Goal: Information Seeking & Learning: Check status

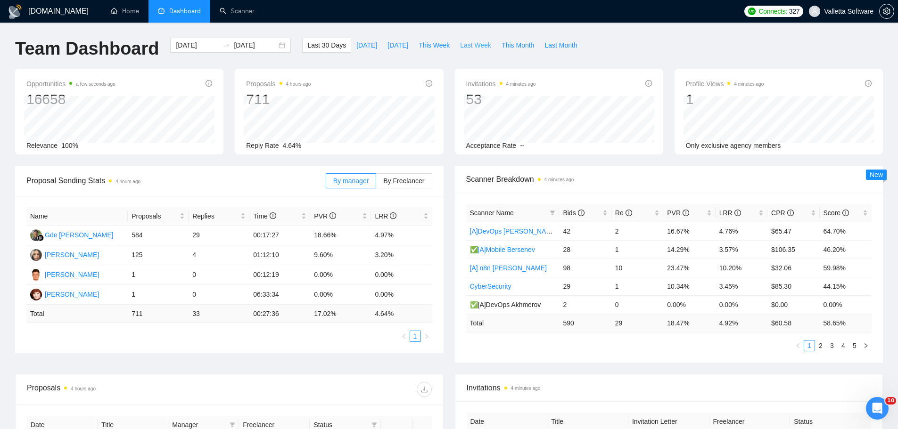
click at [455, 46] on button "Last Week" at bounding box center [475, 45] width 41 height 15
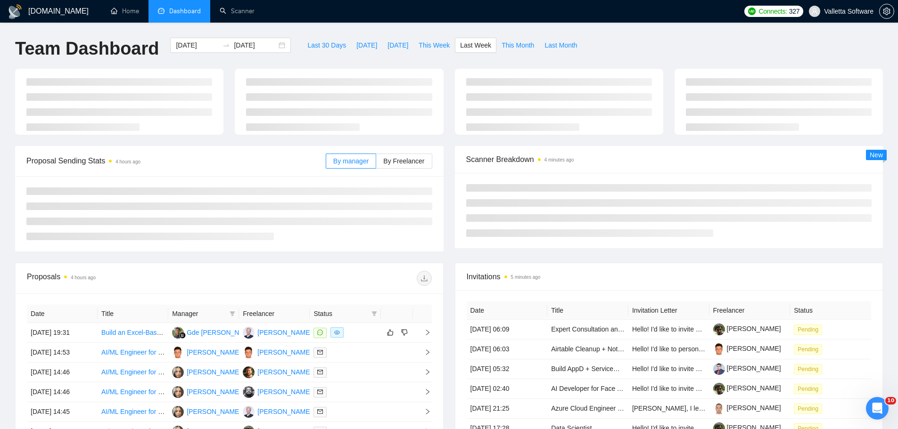
type input "2025-08-18"
type input "2025-08-24"
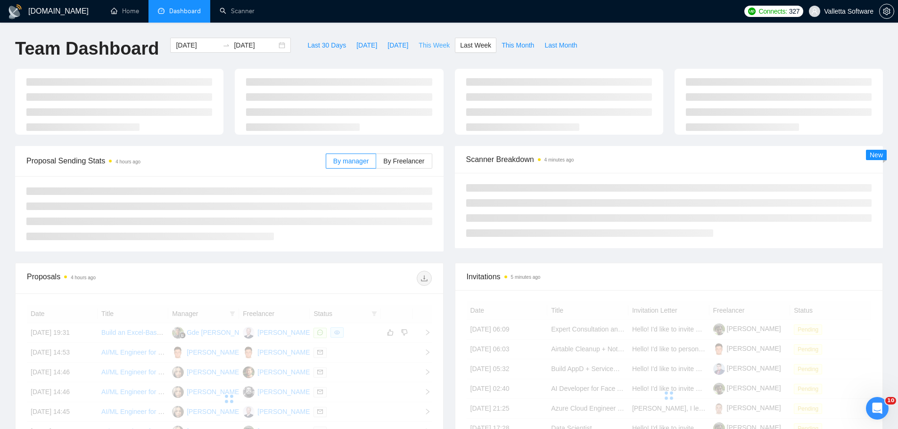
click at [430, 48] on span "This Week" at bounding box center [434, 45] width 31 height 10
type input "2025-08-25"
type input "2025-08-31"
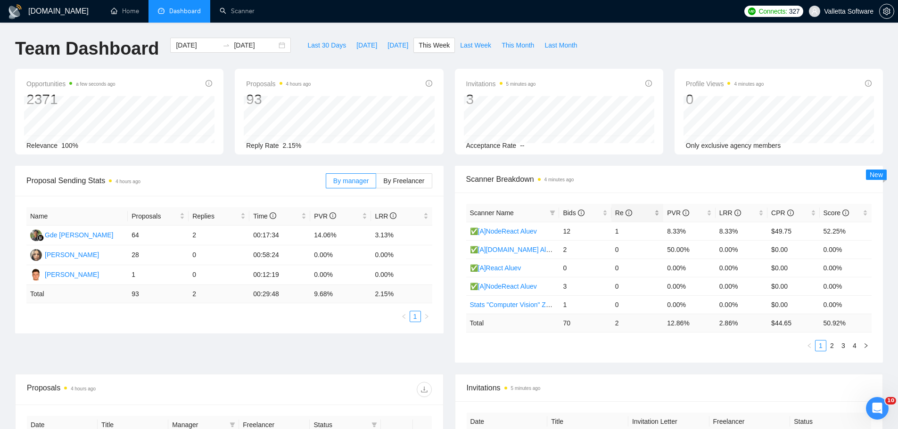
click at [624, 208] on div "Re" at bounding box center [637, 213] width 44 height 10
click at [625, 179] on span "Scanner Breakdown 4 minutes ago" at bounding box center [669, 179] width 406 height 12
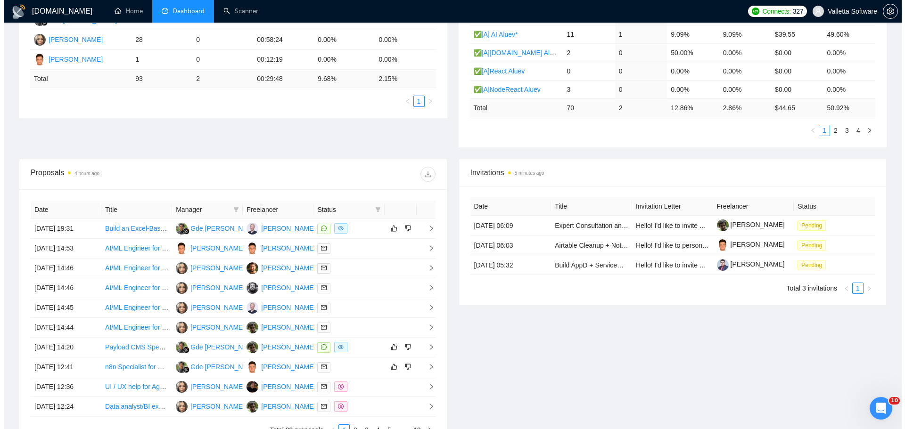
scroll to position [236, 0]
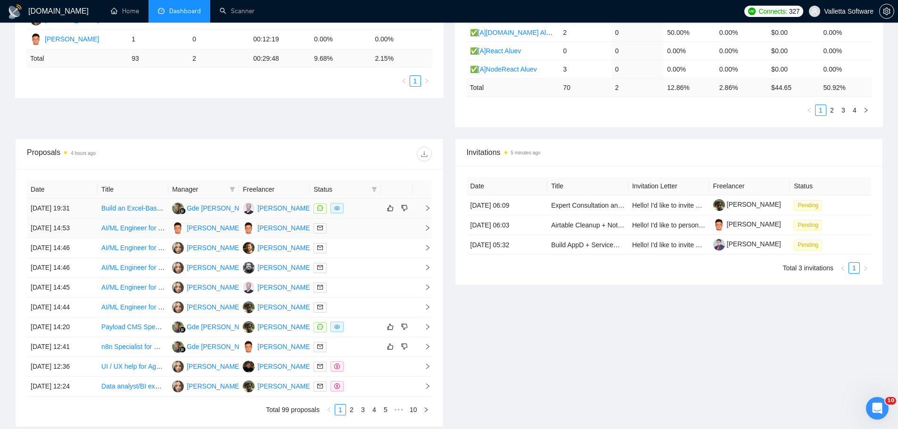
click at [366, 212] on div at bounding box center [344, 208] width 63 height 11
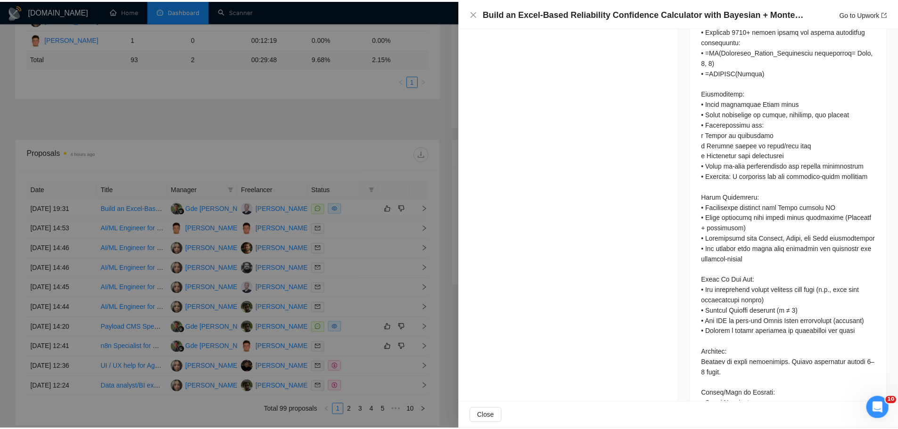
scroll to position [0, 0]
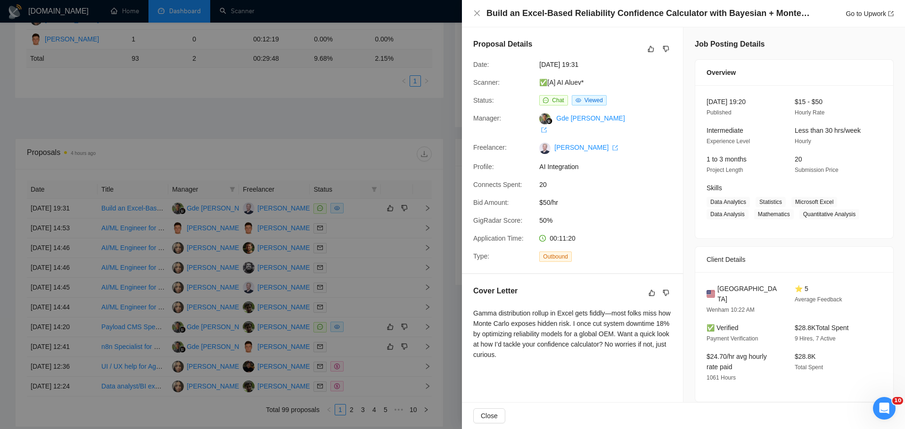
drag, startPoint x: 777, startPoint y: 253, endPoint x: 681, endPoint y: 110, distance: 172.9
click at [407, 96] on div at bounding box center [452, 214] width 905 height 429
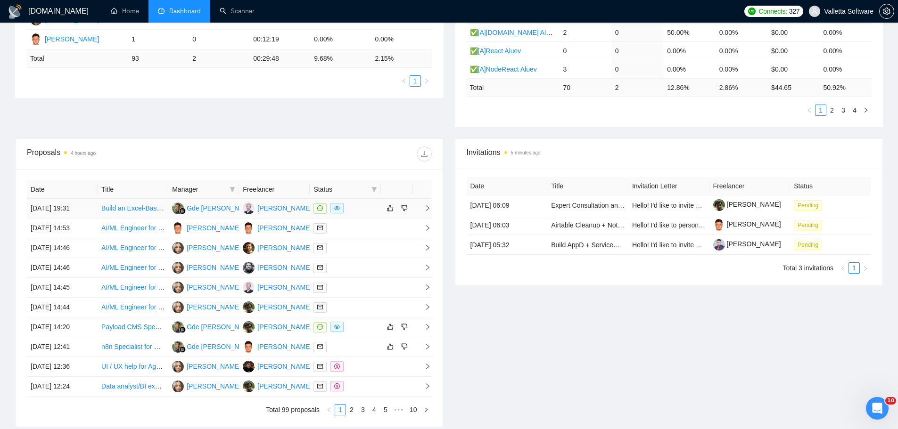
click at [367, 209] on div at bounding box center [344, 208] width 63 height 11
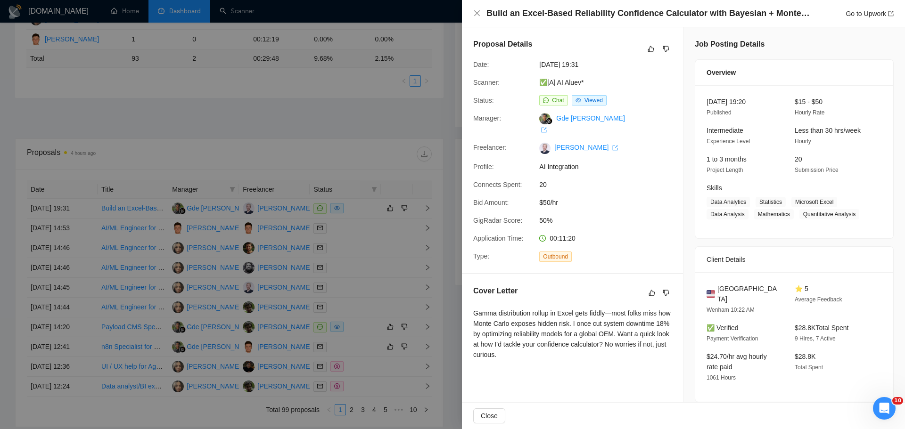
click at [397, 133] on div at bounding box center [452, 214] width 905 height 429
